Goal: Task Accomplishment & Management: Use online tool/utility

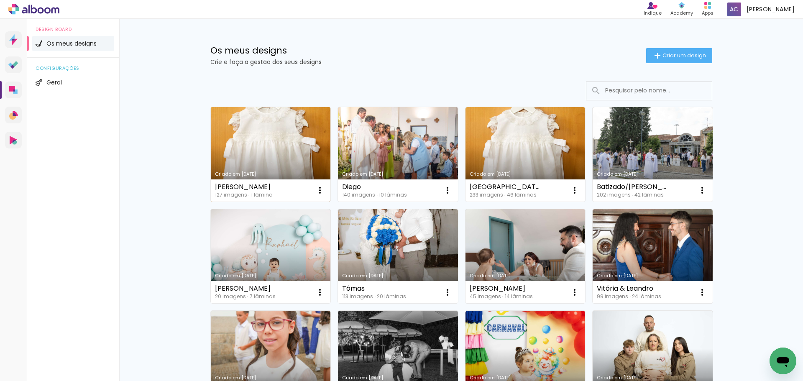
click at [291, 135] on link "Criado em [DATE]" at bounding box center [271, 154] width 120 height 94
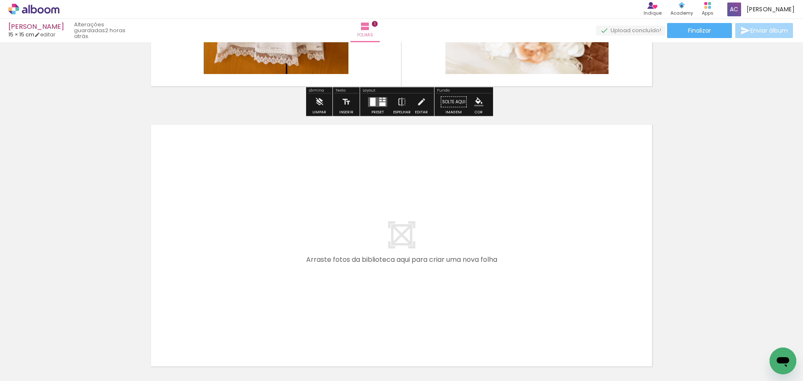
scroll to position [251, 0]
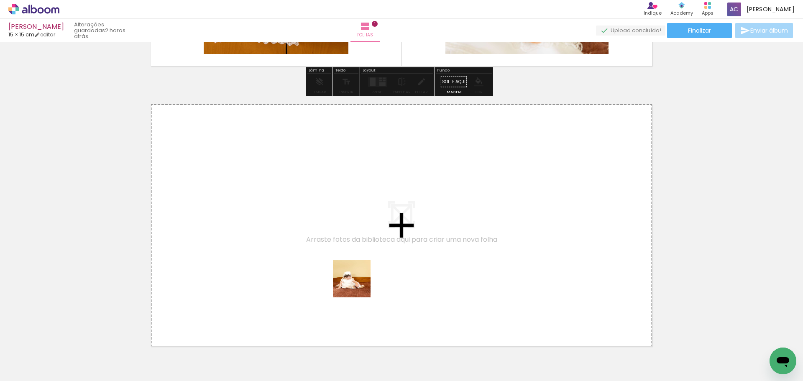
drag, startPoint x: 374, startPoint y: 363, endPoint x: 408, endPoint y: 337, distance: 42.6
click at [353, 257] on quentale-workspace at bounding box center [401, 190] width 803 height 381
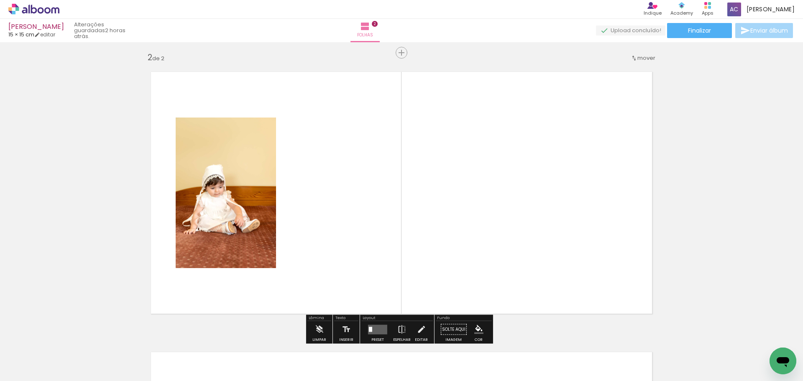
scroll to position [291, 0]
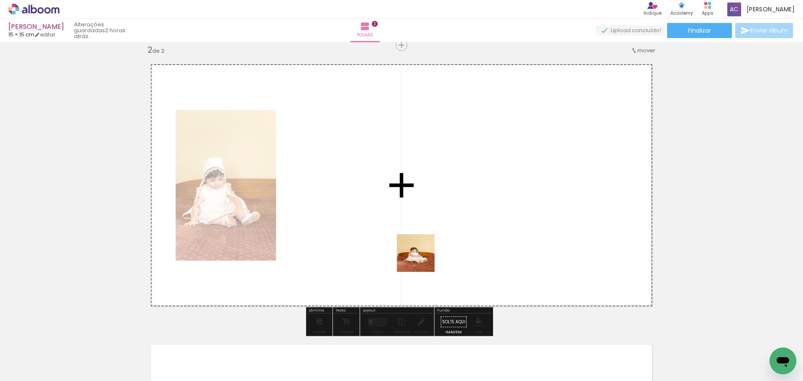
drag, startPoint x: 417, startPoint y: 359, endPoint x: 441, endPoint y: 320, distance: 45.7
click at [423, 248] on quentale-workspace at bounding box center [401, 190] width 803 height 381
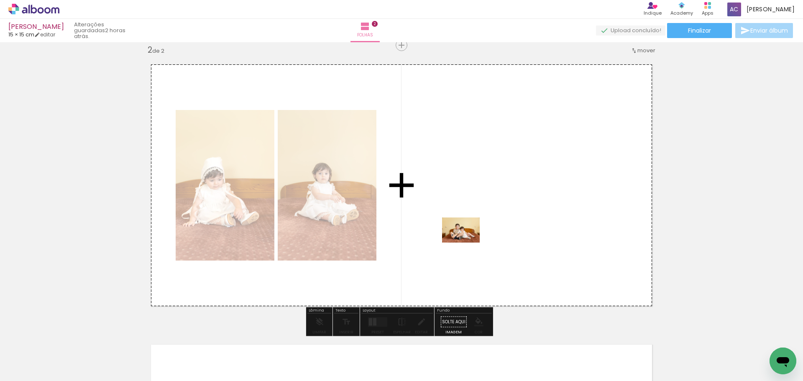
drag, startPoint x: 467, startPoint y: 364, endPoint x: 478, endPoint y: 270, distance: 94.4
click at [467, 240] on quentale-workspace at bounding box center [401, 190] width 803 height 381
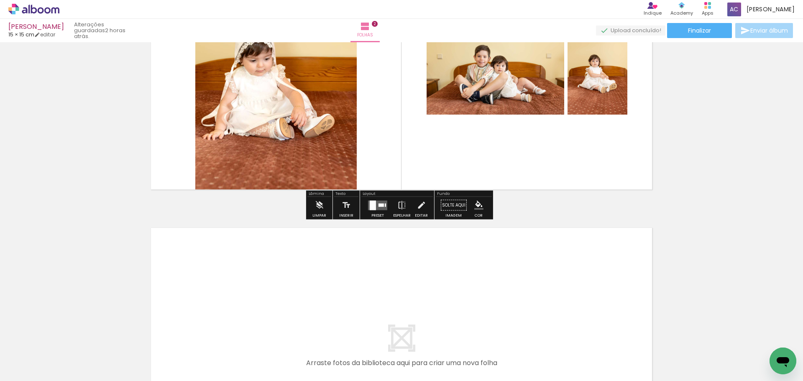
scroll to position [416, 0]
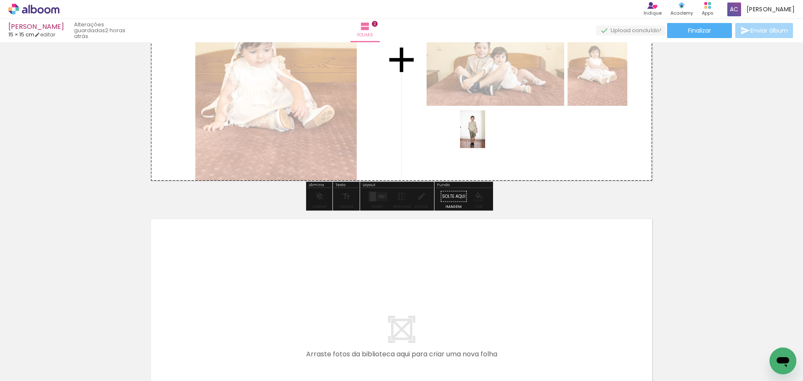
drag, startPoint x: 506, startPoint y: 356, endPoint x: 485, endPoint y: 135, distance: 221.8
click at [485, 135] on quentale-workspace at bounding box center [401, 190] width 803 height 381
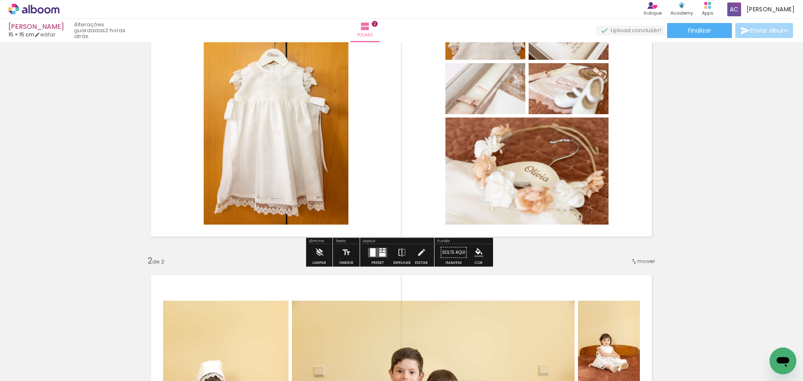
scroll to position [84, 0]
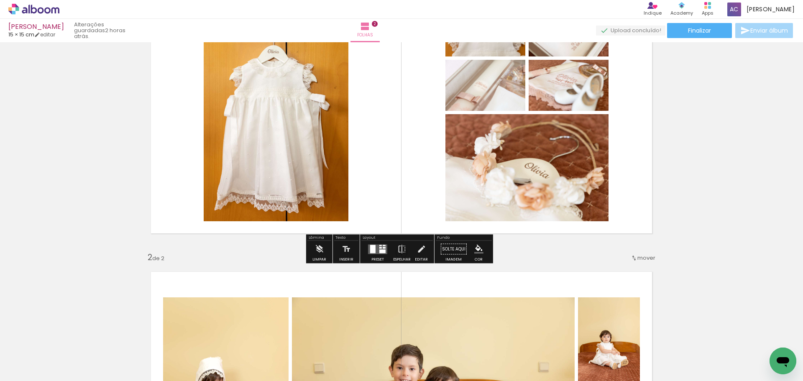
click at [370, 250] on div at bounding box center [372, 249] width 5 height 8
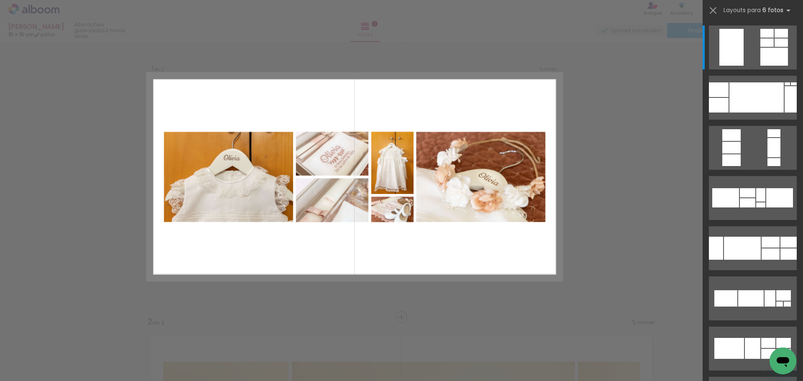
scroll to position [11, 0]
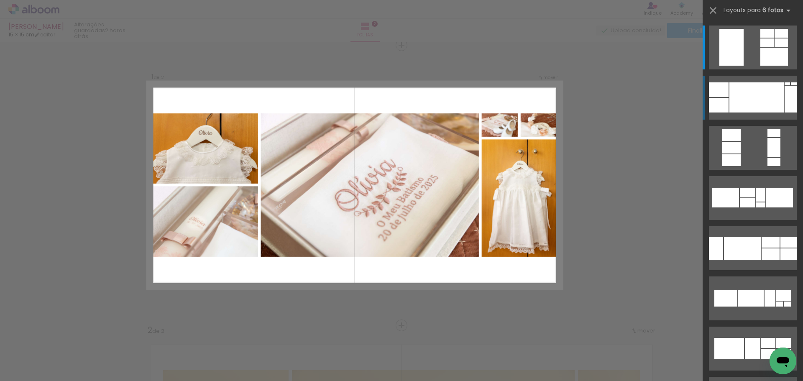
click at [753, 96] on div at bounding box center [756, 97] width 54 height 30
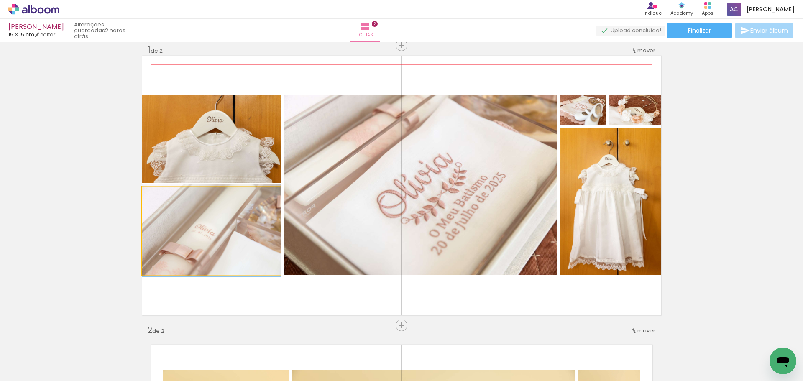
drag, startPoint x: 212, startPoint y: 245, endPoint x: 216, endPoint y: 245, distance: 4.2
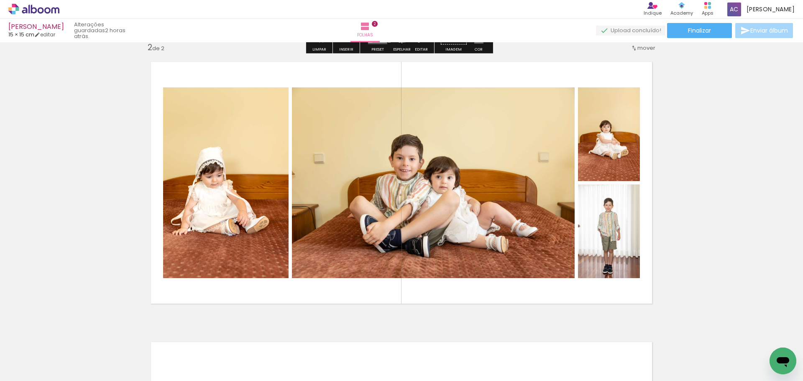
scroll to position [304, 0]
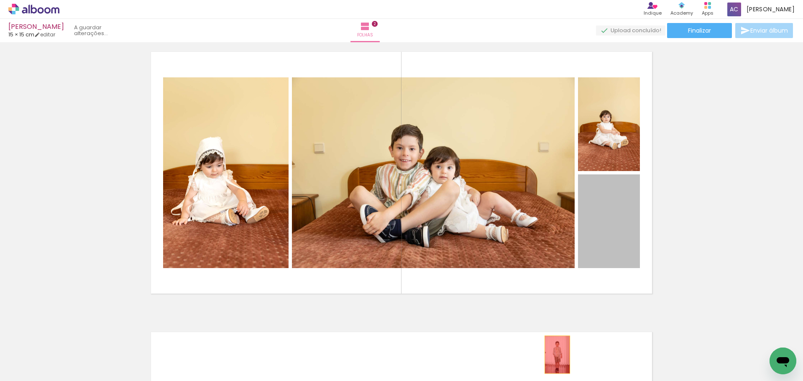
drag, startPoint x: 611, startPoint y: 221, endPoint x: 554, endPoint y: 355, distance: 145.4
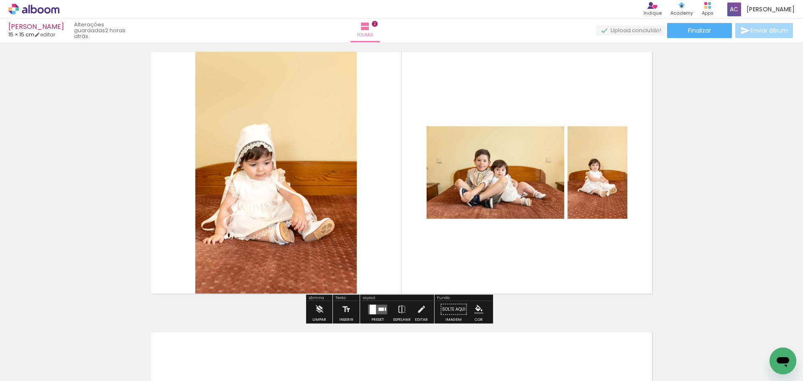
click at [385, 307] on div at bounding box center [385, 308] width 1 height 3
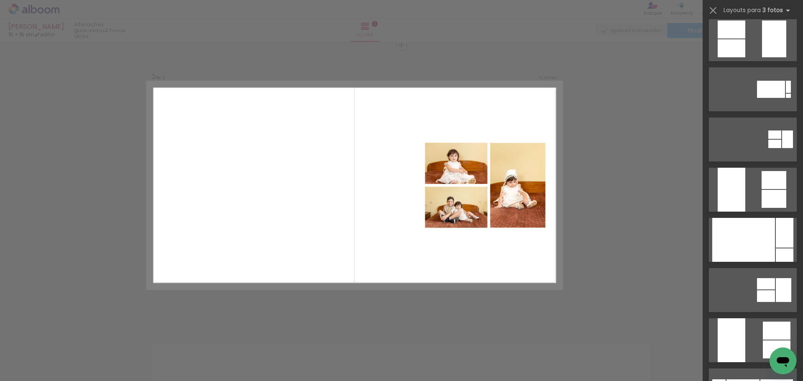
scroll to position [2634, 0]
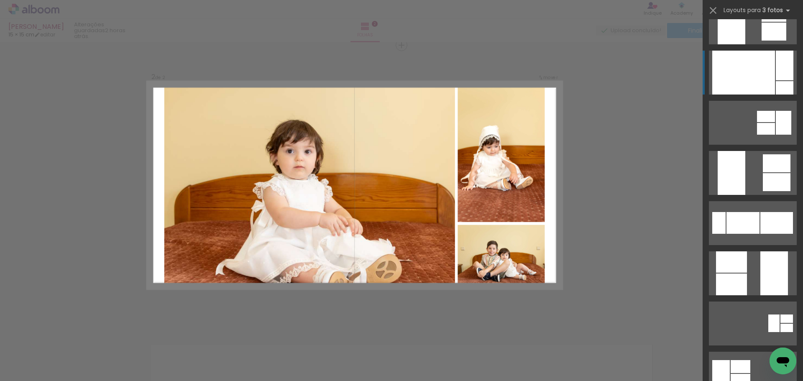
click at [749, 82] on div at bounding box center [743, 73] width 63 height 44
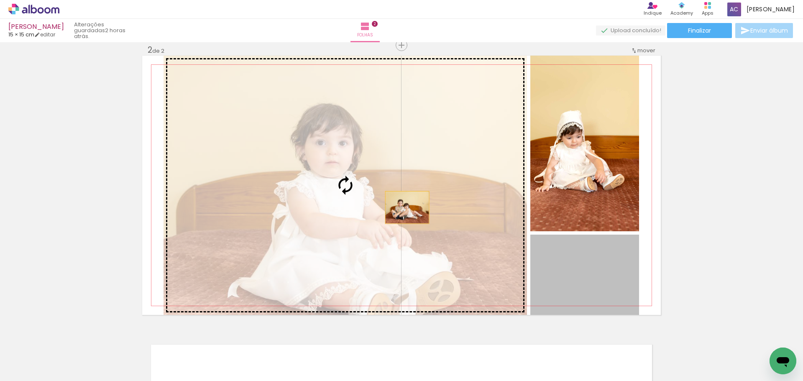
drag, startPoint x: 584, startPoint y: 281, endPoint x: 404, endPoint y: 207, distance: 194.4
click at [0, 0] on slot at bounding box center [0, 0] width 0 height 0
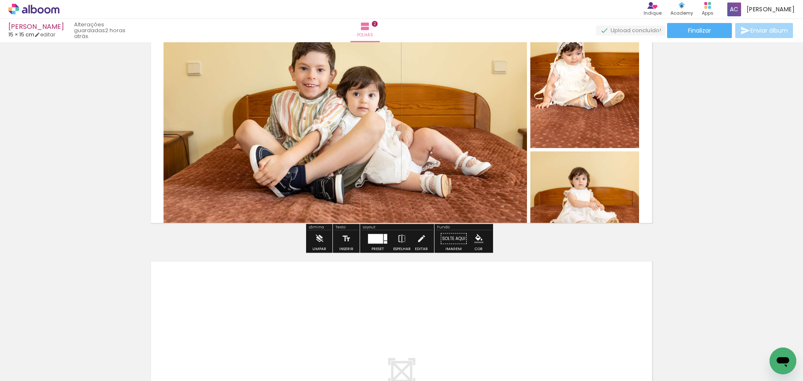
scroll to position [375, 0]
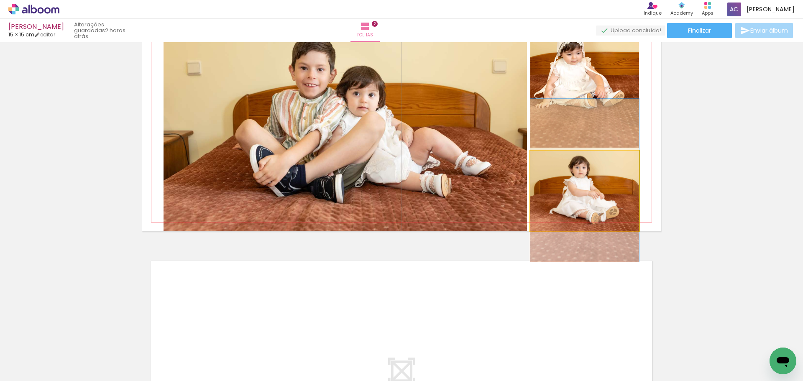
drag, startPoint x: 605, startPoint y: 201, endPoint x: 603, endPoint y: 190, distance: 11.0
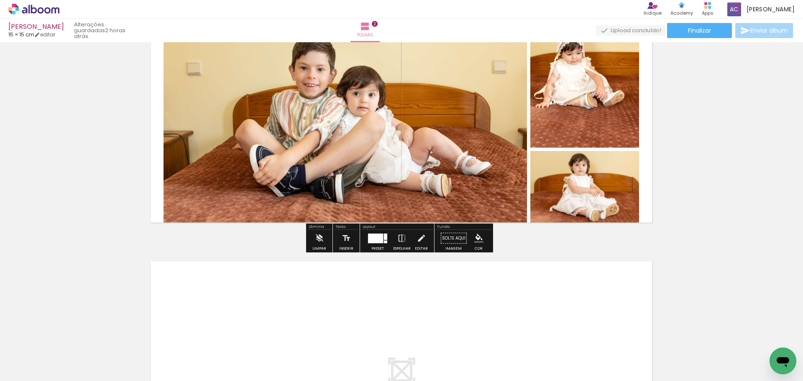
click at [703, 185] on div "Inserir folha 1 de 2 Inserir folha 2 de 2" at bounding box center [401, 91] width 803 height 841
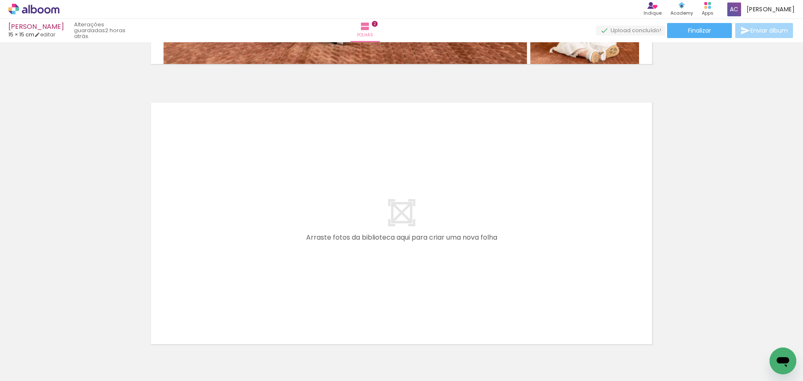
scroll to position [584, 0]
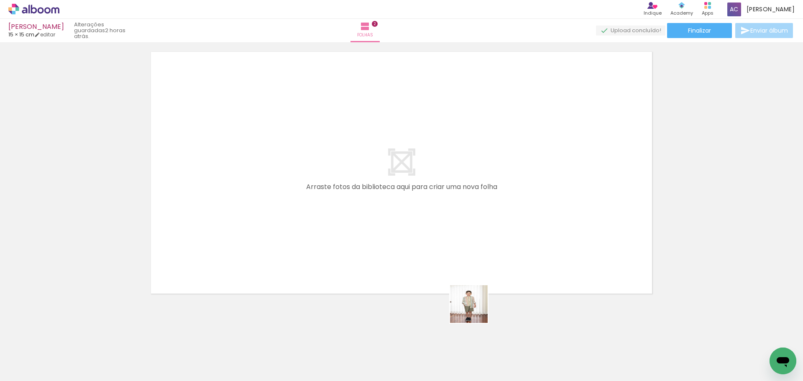
drag, startPoint x: 513, startPoint y: 364, endPoint x: 416, endPoint y: 251, distance: 149.2
click at [416, 251] on quentale-workspace at bounding box center [401, 190] width 803 height 381
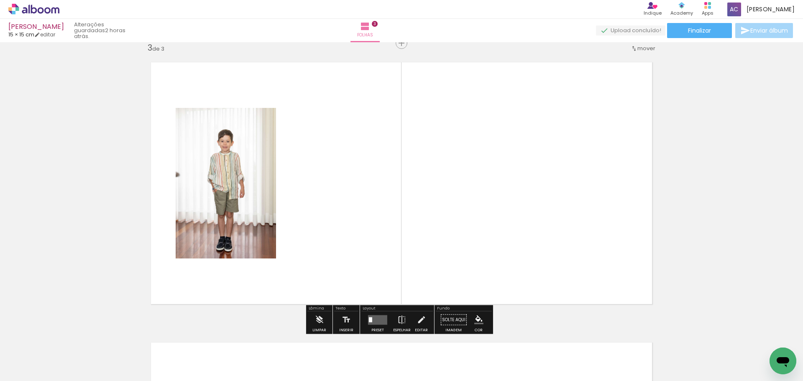
scroll to position [571, 0]
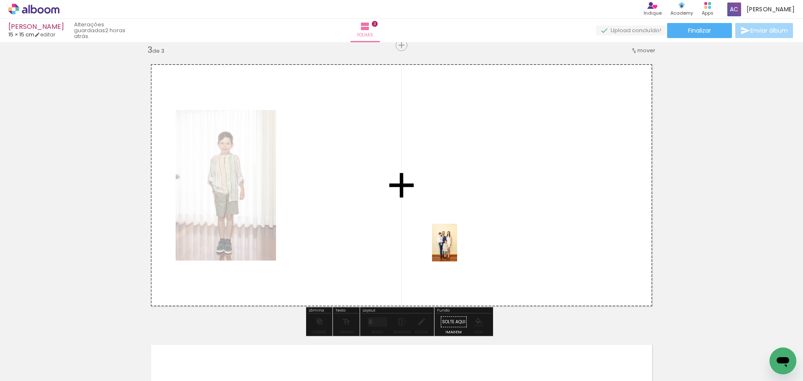
drag, startPoint x: 561, startPoint y: 359, endPoint x: 447, endPoint y: 234, distance: 168.7
click at [450, 240] on quentale-workspace at bounding box center [401, 190] width 803 height 381
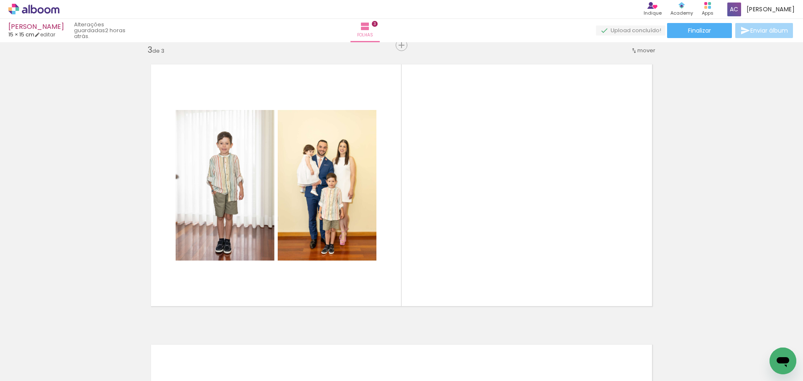
scroll to position [0, 265]
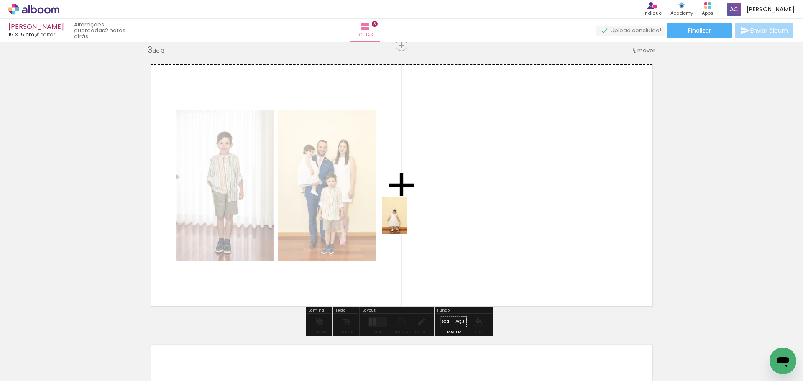
drag, startPoint x: 332, startPoint y: 362, endPoint x: 385, endPoint y: 306, distance: 76.3
click at [411, 217] on quentale-workspace at bounding box center [401, 190] width 803 height 381
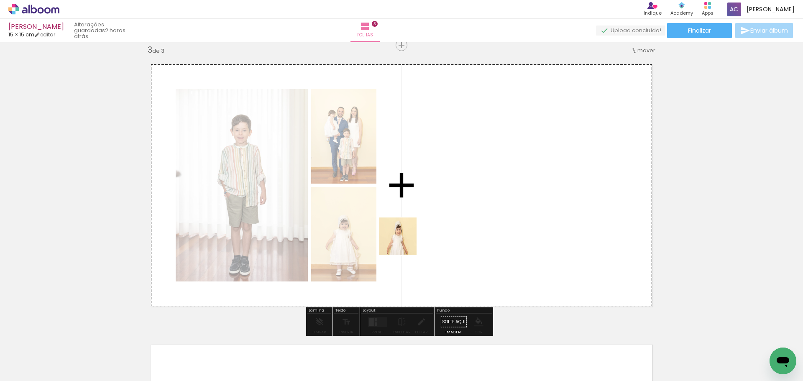
drag, startPoint x: 380, startPoint y: 360, endPoint x: 409, endPoint y: 227, distance: 136.1
click at [409, 227] on quentale-workspace at bounding box center [401, 190] width 803 height 381
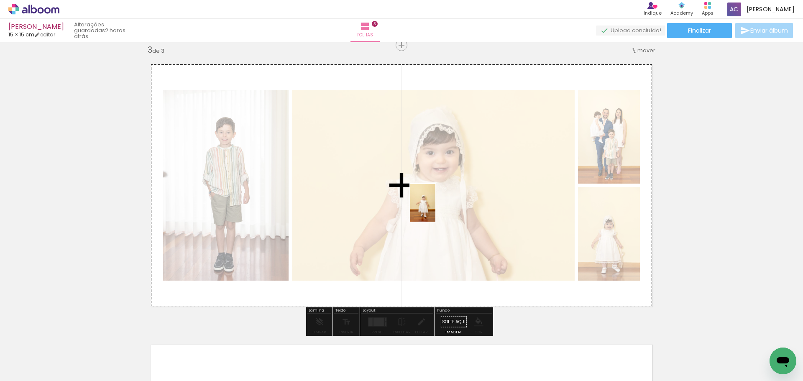
drag, startPoint x: 434, startPoint y: 362, endPoint x: 452, endPoint y: 285, distance: 79.6
click at [436, 199] on quentale-workspace at bounding box center [401, 190] width 803 height 381
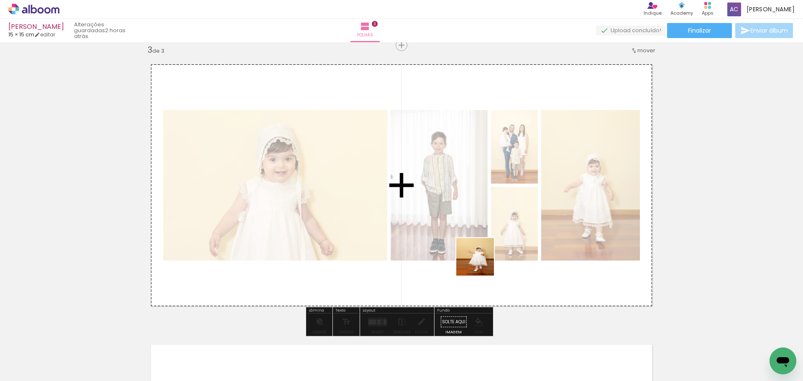
drag, startPoint x: 474, startPoint y: 360, endPoint x: 484, endPoint y: 220, distance: 141.3
click at [484, 220] on quentale-workspace at bounding box center [401, 190] width 803 height 381
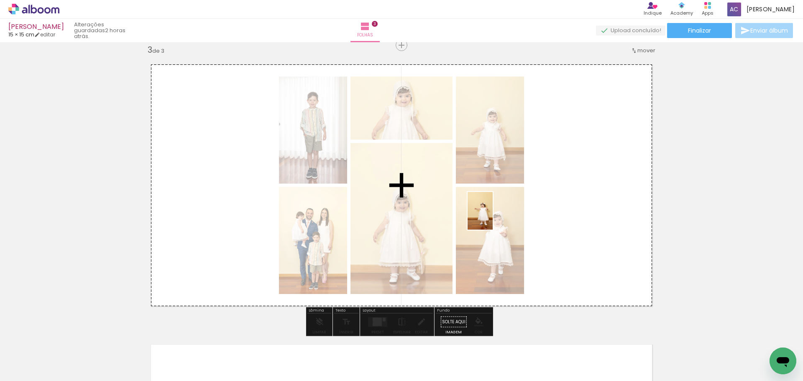
drag, startPoint x: 531, startPoint y: 347, endPoint x: 477, endPoint y: 204, distance: 153.3
click at [484, 206] on quentale-workspace at bounding box center [401, 190] width 803 height 381
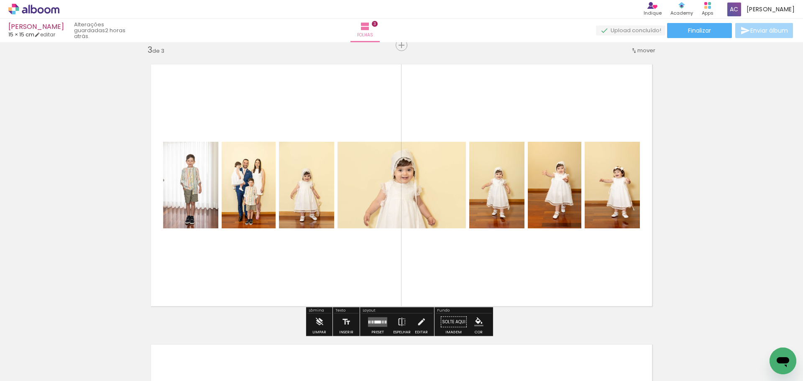
click at [374, 320] on div at bounding box center [377, 321] width 7 height 3
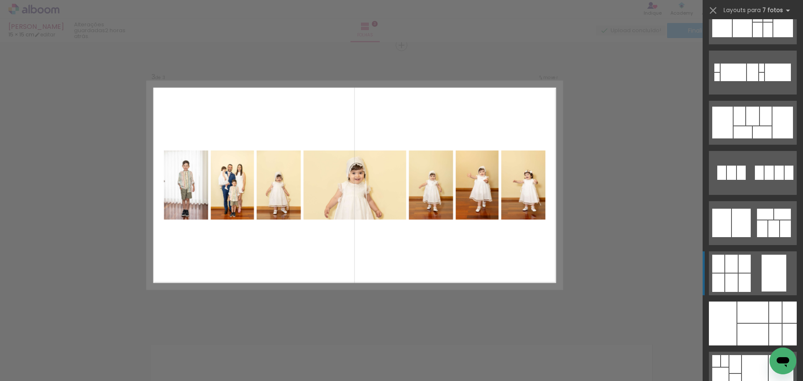
scroll to position [669, 0]
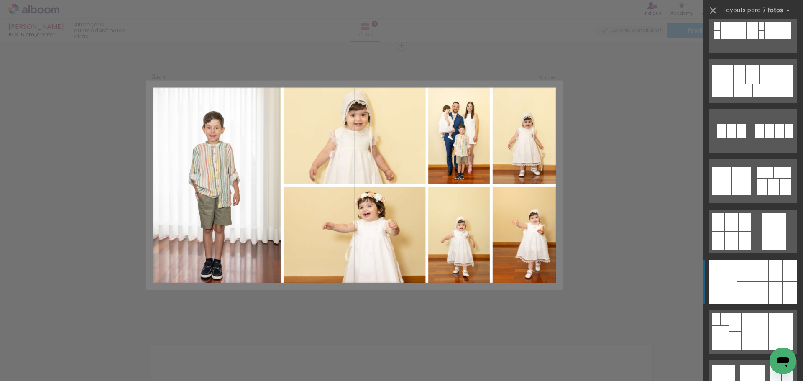
click at [738, 273] on div at bounding box center [752, 270] width 31 height 21
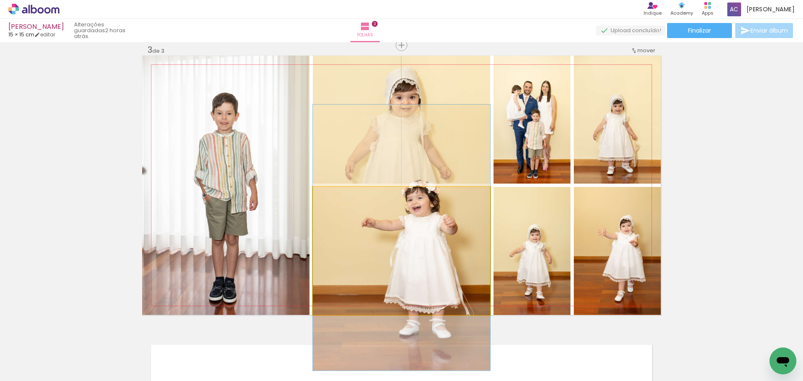
drag, startPoint x: 441, startPoint y: 265, endPoint x: 440, endPoint y: 251, distance: 13.4
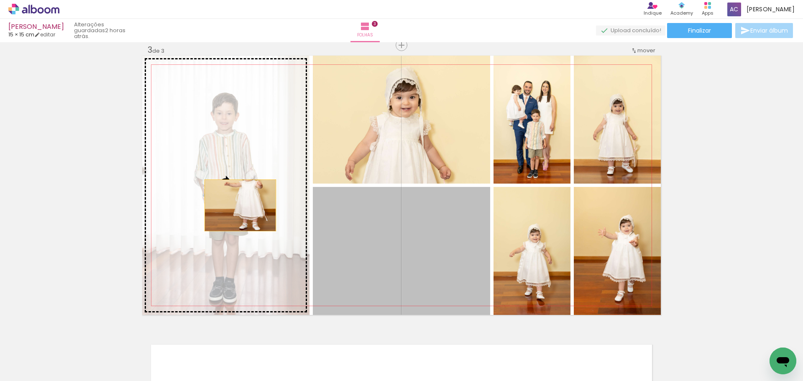
drag, startPoint x: 435, startPoint y: 257, endPoint x: 236, endPoint y: 205, distance: 205.7
click at [0, 0] on slot at bounding box center [0, 0] width 0 height 0
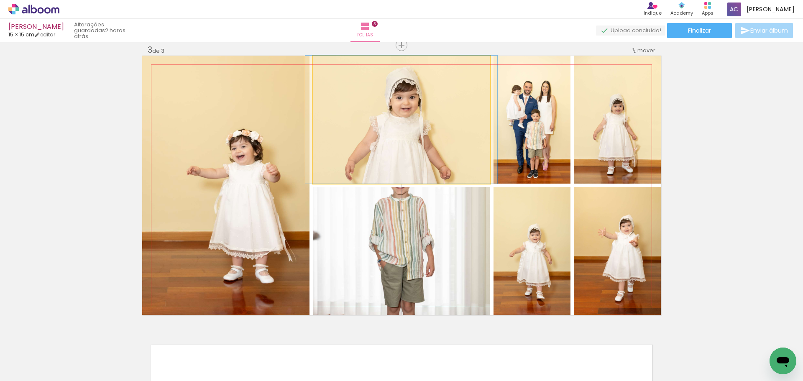
drag, startPoint x: 435, startPoint y: 128, endPoint x: 435, endPoint y: 136, distance: 8.4
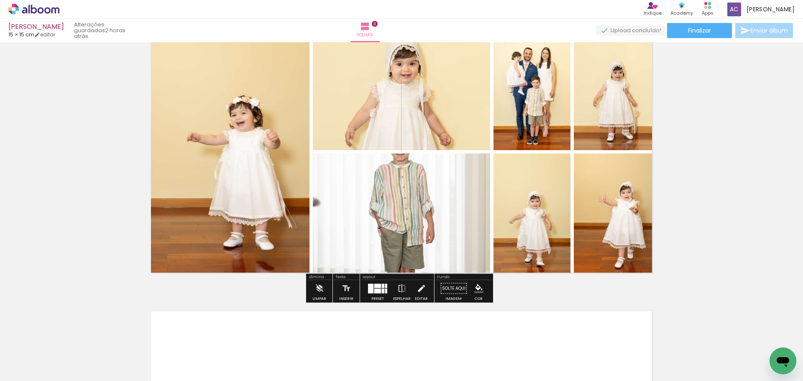
scroll to position [697, 0]
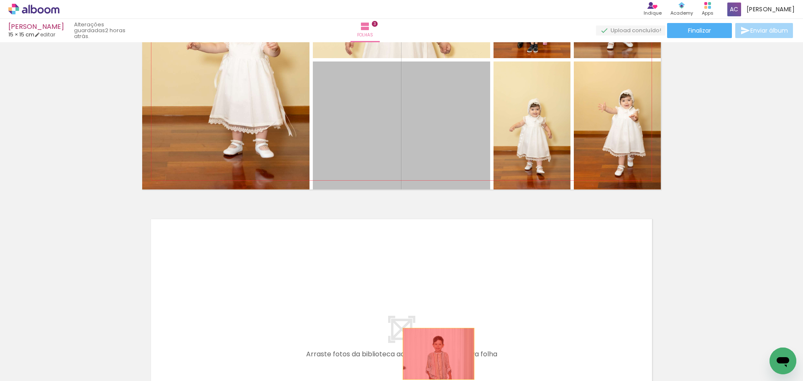
drag, startPoint x: 415, startPoint y: 135, endPoint x: 435, endPoint y: 354, distance: 220.0
click at [435, 354] on quentale-workspace at bounding box center [401, 190] width 803 height 381
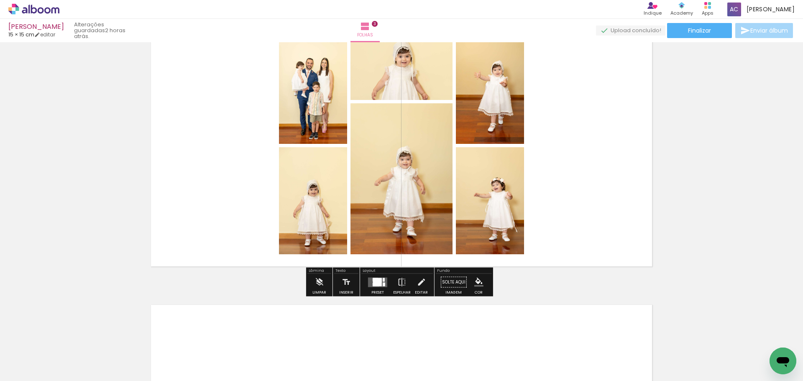
scroll to position [613, 0]
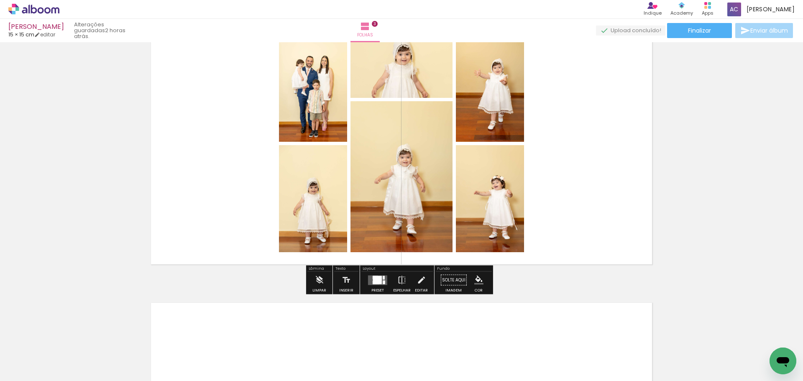
click at [374, 276] on div at bounding box center [377, 280] width 9 height 8
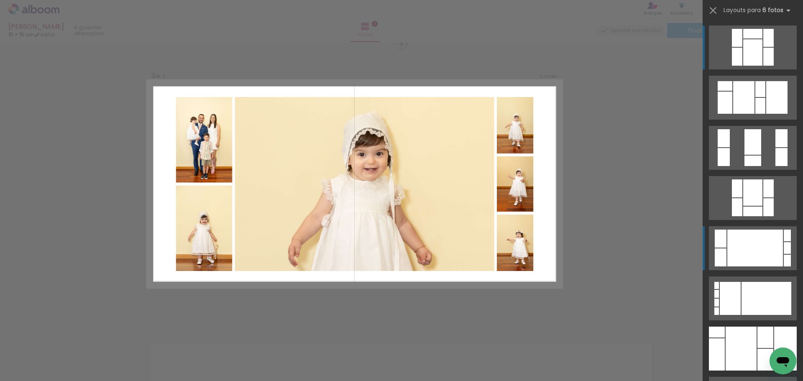
scroll to position [571, 0]
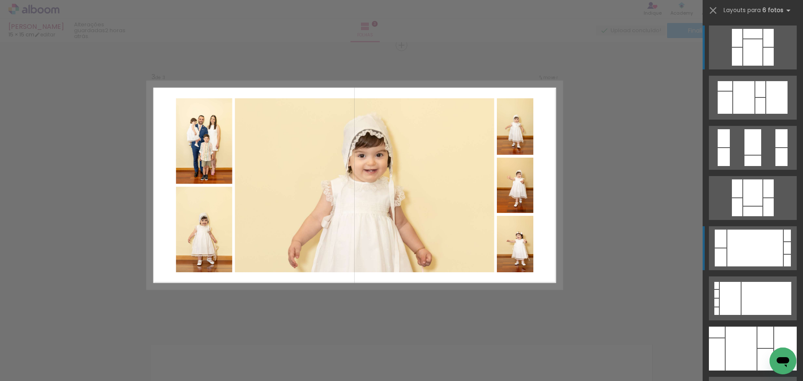
click at [745, 251] on div at bounding box center [755, 248] width 56 height 37
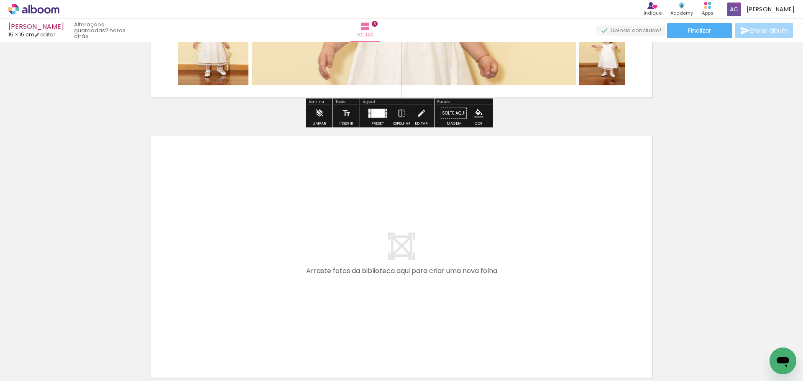
scroll to position [780, 0]
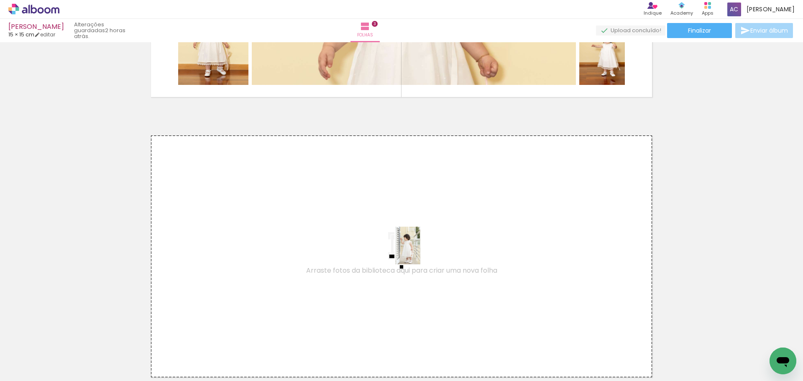
drag, startPoint x: 572, startPoint y: 361, endPoint x: 384, endPoint y: 229, distance: 229.7
click at [384, 229] on quentale-workspace at bounding box center [401, 190] width 803 height 381
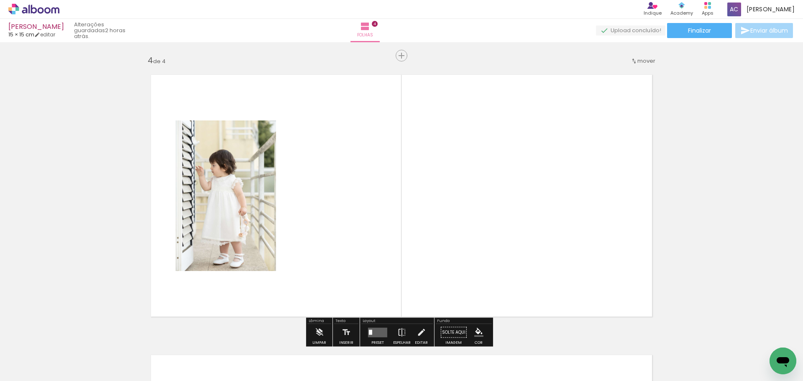
scroll to position [851, 0]
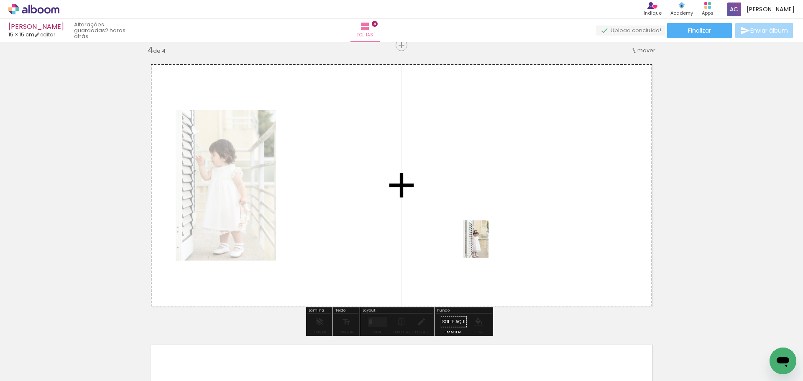
drag, startPoint x: 614, startPoint y: 351, endPoint x: 482, endPoint y: 242, distance: 170.7
click at [485, 243] on quentale-workspace at bounding box center [401, 190] width 803 height 381
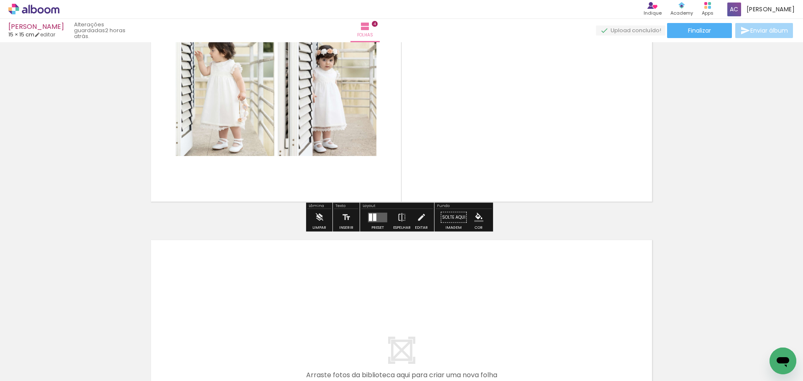
scroll to position [977, 0]
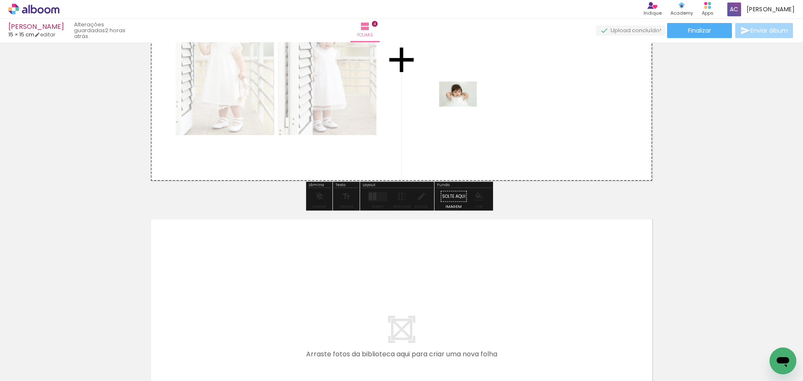
drag, startPoint x: 751, startPoint y: 362, endPoint x: 464, endPoint y: 105, distance: 385.3
click at [464, 105] on quentale-workspace at bounding box center [401, 190] width 803 height 381
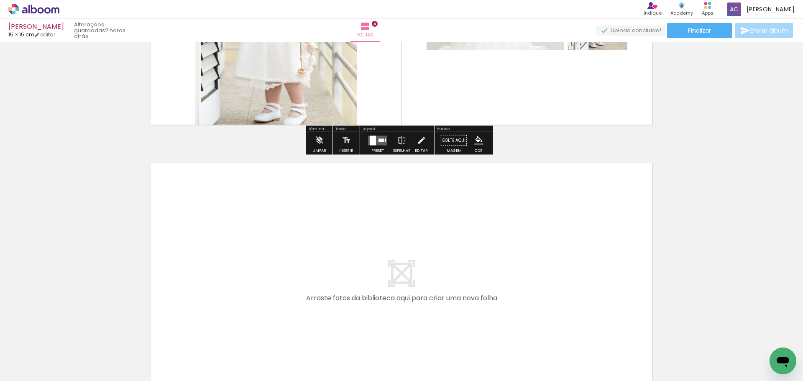
scroll to position [1060, 0]
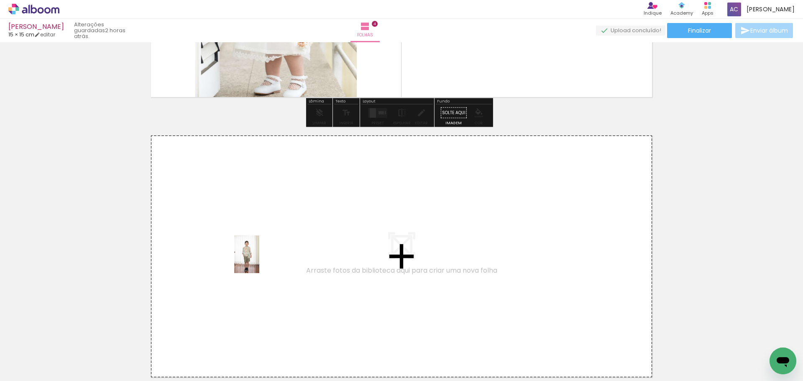
drag, startPoint x: 240, startPoint y: 360, endPoint x: 260, endPoint y: 258, distance: 103.6
click at [260, 258] on quentale-workspace at bounding box center [401, 190] width 803 height 381
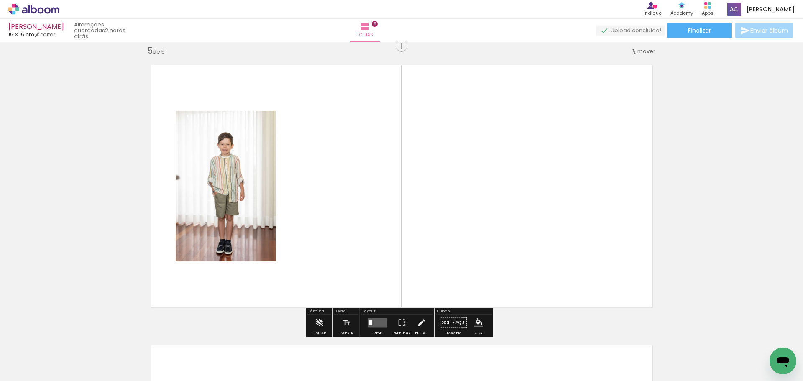
scroll to position [1131, 0]
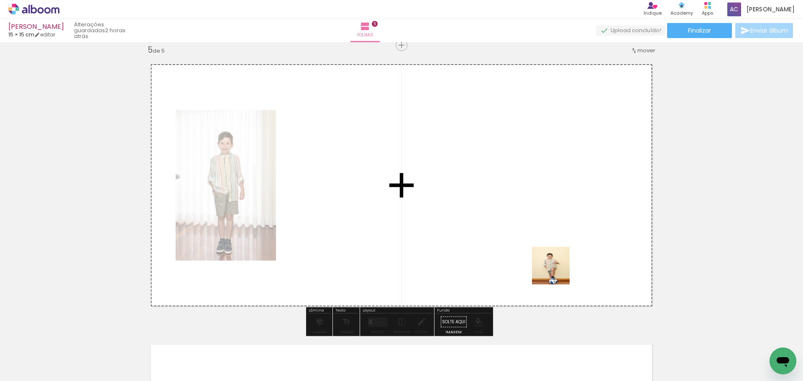
drag, startPoint x: 652, startPoint y: 358, endPoint x: 547, endPoint y: 279, distance: 131.1
click at [511, 240] on quentale-workspace at bounding box center [401, 190] width 803 height 381
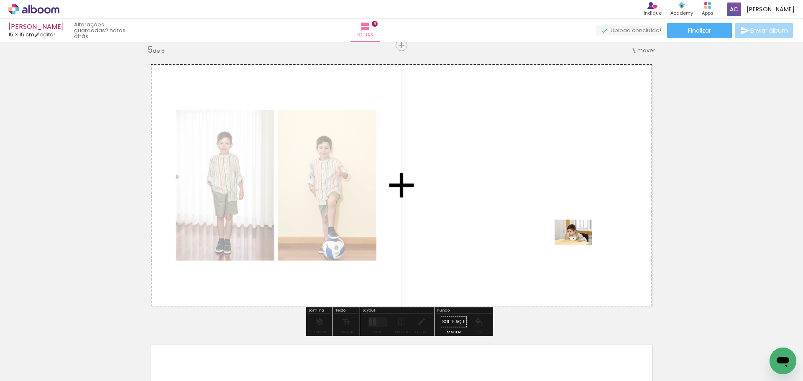
drag, startPoint x: 703, startPoint y: 354, endPoint x: 549, endPoint y: 235, distance: 195.3
click at [548, 230] on quentale-workspace at bounding box center [401, 190] width 803 height 381
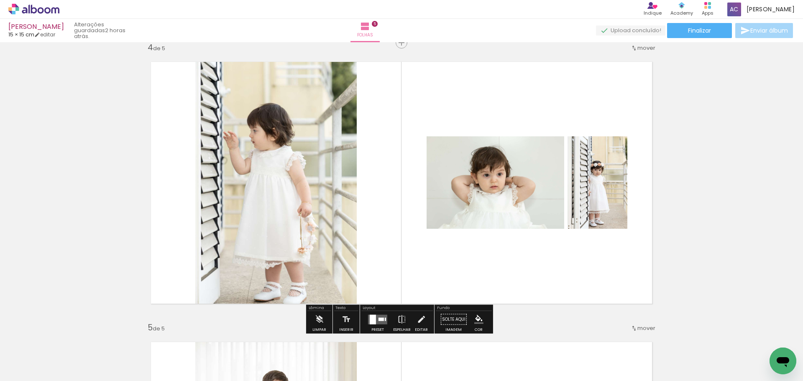
scroll to position [839, 0]
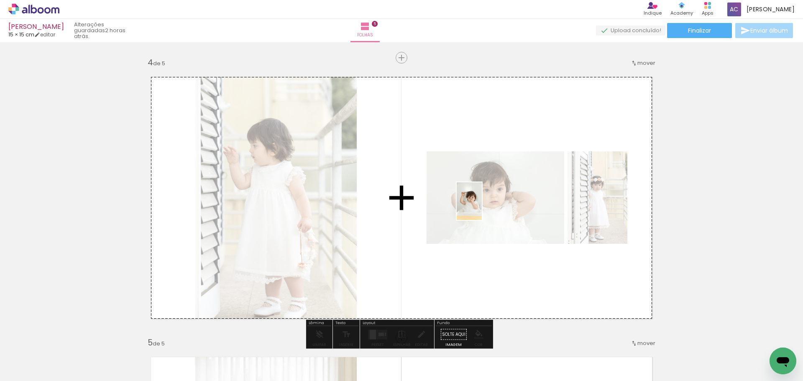
drag, startPoint x: 513, startPoint y: 355, endPoint x: 495, endPoint y: 207, distance: 149.9
click at [481, 205] on quentale-workspace at bounding box center [401, 190] width 803 height 381
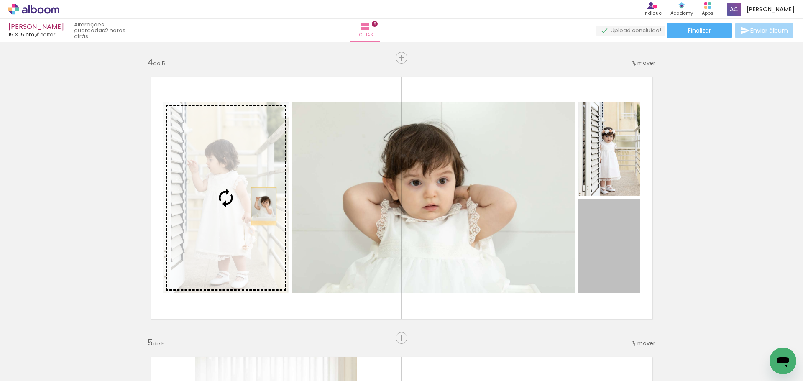
drag, startPoint x: 610, startPoint y: 263, endPoint x: 248, endPoint y: 204, distance: 367.3
click at [0, 0] on slot at bounding box center [0, 0] width 0 height 0
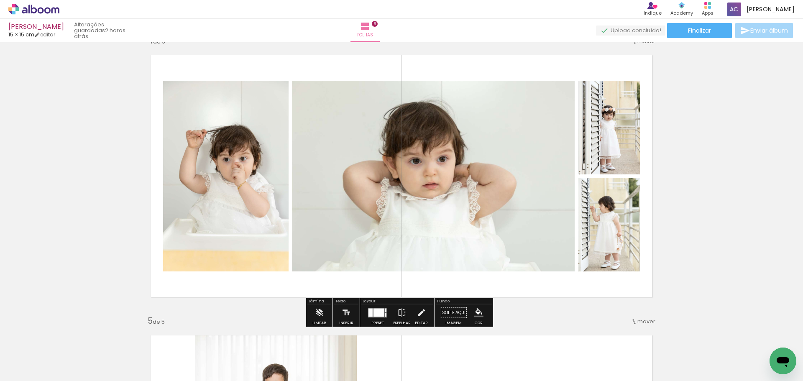
scroll to position [881, 0]
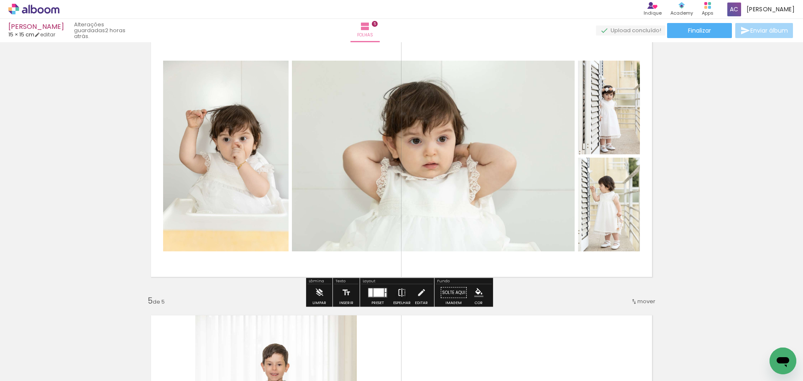
click at [400, 292] on iron-icon at bounding box center [401, 292] width 9 height 17
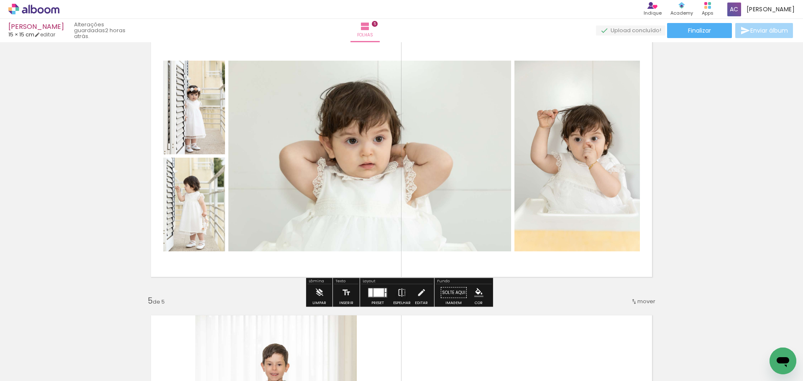
click at [689, 201] on div "Inserir folha 1 de 5 Inserir folha 2 de 5 Inserir folha 3 de 5 Inserir folha 4 …" at bounding box center [401, 5] width 803 height 1681
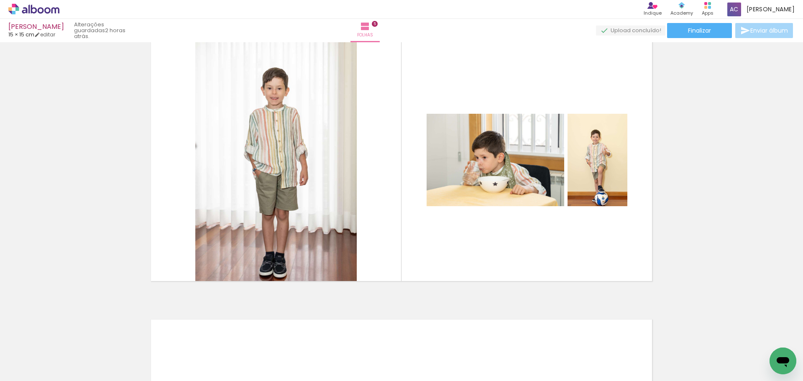
scroll to position [1173, 0]
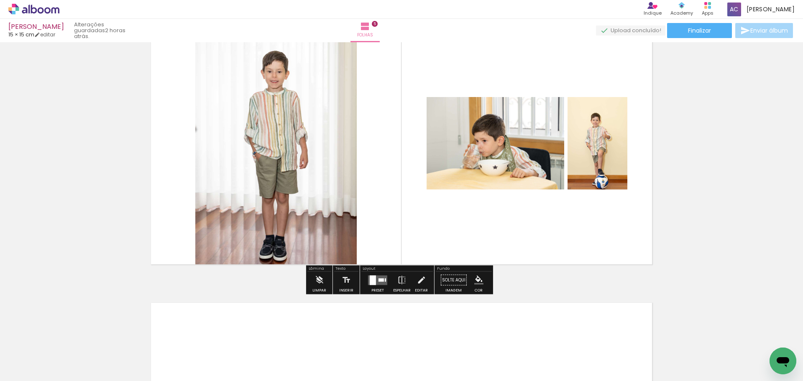
click at [375, 279] on quentale-layouter at bounding box center [377, 280] width 19 height 10
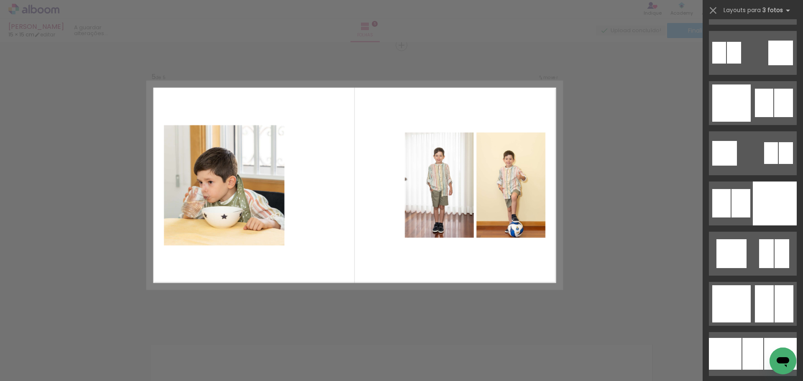
scroll to position [2216, 0]
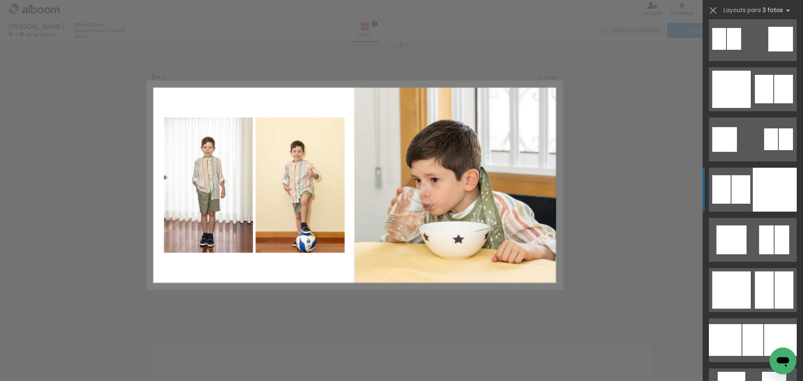
click at [762, 185] on div at bounding box center [775, 190] width 44 height 44
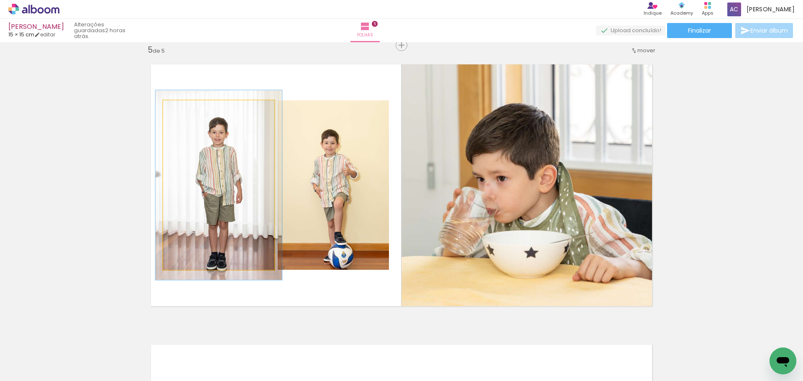
type paper-slider "112"
click at [185, 112] on div at bounding box center [186, 109] width 8 height 8
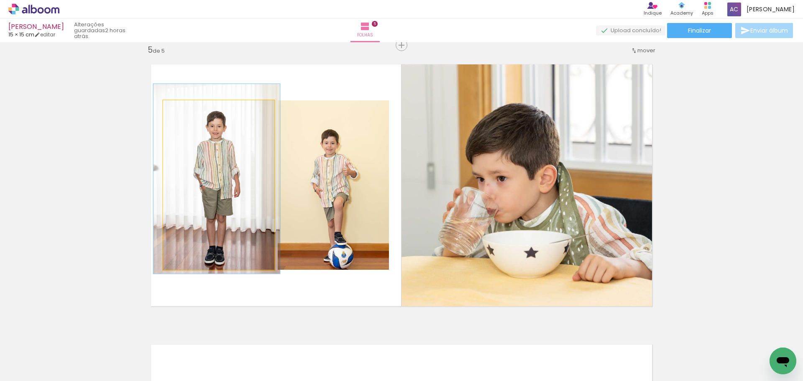
drag, startPoint x: 230, startPoint y: 177, endPoint x: 228, endPoint y: 171, distance: 6.6
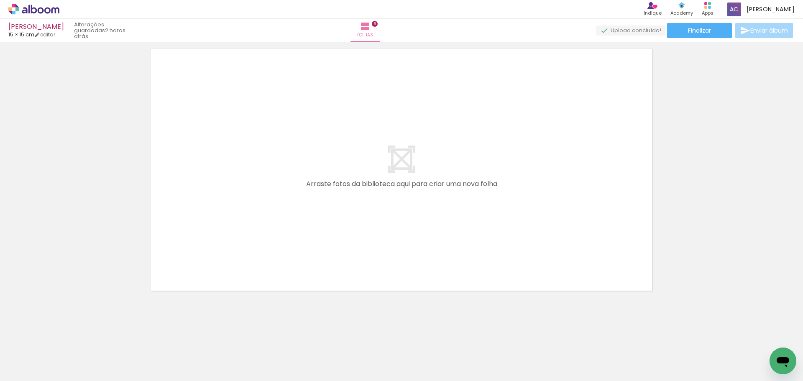
scroll to position [0, 857]
drag, startPoint x: 265, startPoint y: 362, endPoint x: 282, endPoint y: 276, distance: 87.7
click at [274, 232] on quentale-workspace at bounding box center [401, 190] width 803 height 381
